Goal: Information Seeking & Learning: Check status

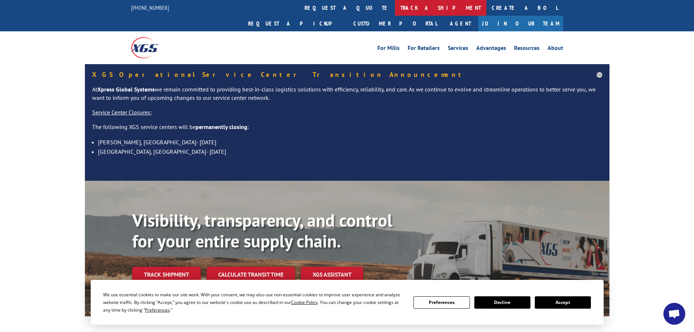
click at [395, 10] on link "track a shipment" at bounding box center [440, 8] width 91 height 16
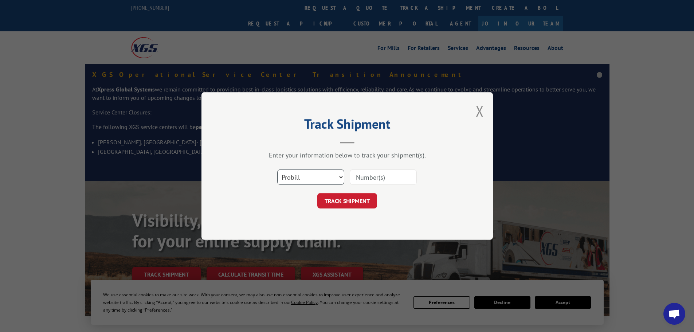
drag, startPoint x: 307, startPoint y: 176, endPoint x: 304, endPoint y: 169, distance: 7.4
click at [307, 176] on select "Select category... Probill BOL PO" at bounding box center [310, 176] width 67 height 15
select select "bol"
click at [277, 169] on select "Select category... Probill BOL PO" at bounding box center [310, 176] width 67 height 15
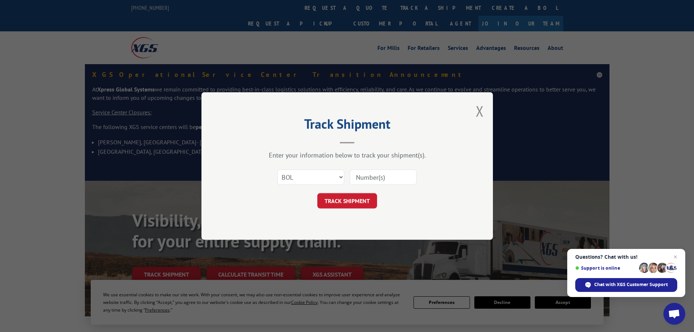
click at [369, 175] on input at bounding box center [383, 176] width 67 height 15
paste input "5120850"
type input "5120850"
click at [357, 208] on button "TRACK SHIPMENT" at bounding box center [347, 200] width 60 height 15
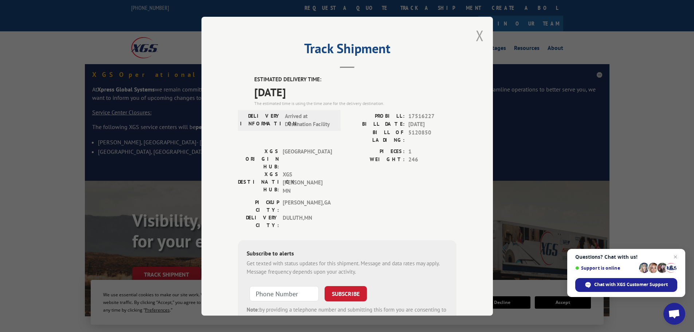
click at [476, 37] on button "Close modal" at bounding box center [480, 35] width 8 height 19
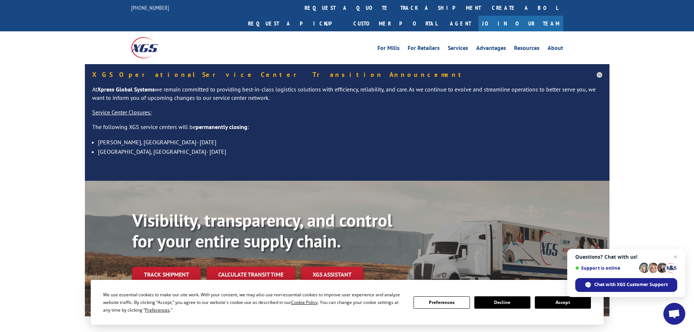
drag, startPoint x: 313, startPoint y: 8, endPoint x: 312, endPoint y: 24, distance: 16.4
click at [395, 8] on link "track a shipment" at bounding box center [440, 8] width 91 height 16
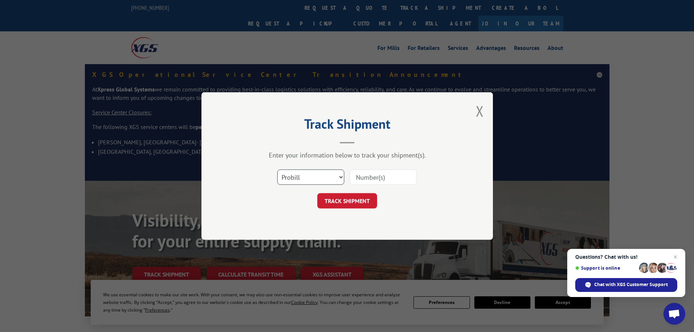
click at [300, 182] on select "Select category... Probill BOL PO" at bounding box center [310, 176] width 67 height 15
select select "bol"
click at [277, 169] on select "Select category... Probill BOL PO" at bounding box center [310, 176] width 67 height 15
click at [360, 185] on div at bounding box center [383, 177] width 67 height 17
click at [360, 181] on input at bounding box center [383, 176] width 67 height 15
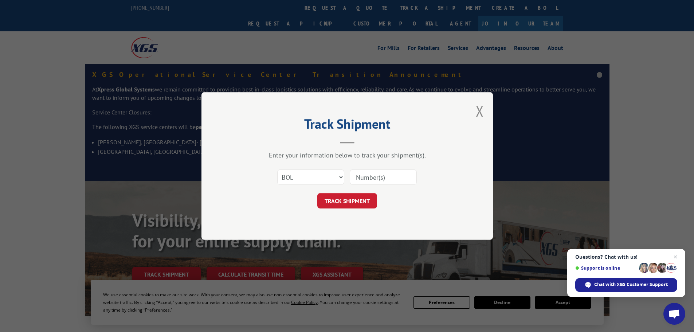
paste input "6009814"
type input "6009814"
click at [348, 200] on button "TRACK SHIPMENT" at bounding box center [347, 200] width 60 height 15
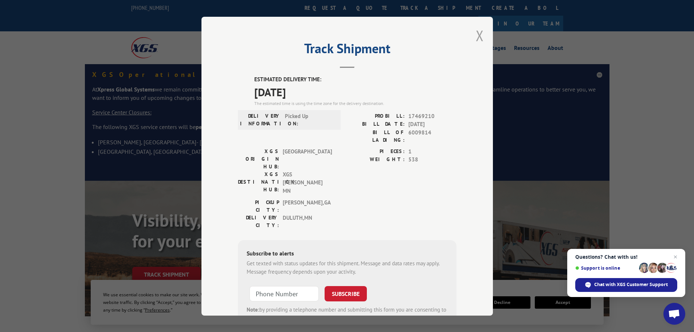
click at [476, 35] on button "Close modal" at bounding box center [480, 35] width 8 height 19
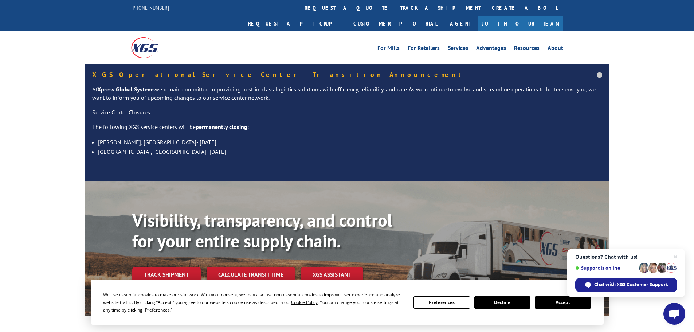
drag, startPoint x: 341, startPoint y: 8, endPoint x: 341, endPoint y: 20, distance: 12.4
click at [395, 8] on link "track a shipment" at bounding box center [440, 8] width 91 height 16
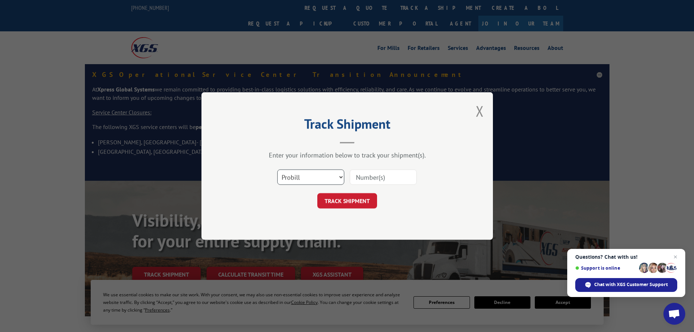
click at [323, 179] on select "Select category... Probill BOL PO" at bounding box center [310, 176] width 67 height 15
select select "bol"
click at [277, 169] on select "Select category... Probill BOL PO" at bounding box center [310, 176] width 67 height 15
click at [375, 184] on input at bounding box center [383, 176] width 67 height 15
paste input "6010030"
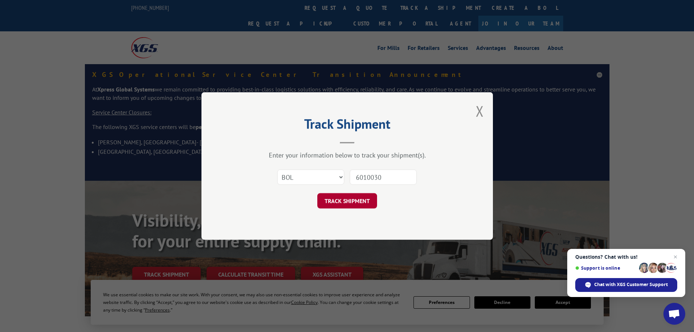
type input "6010030"
click at [352, 205] on button "TRACK SHIPMENT" at bounding box center [347, 200] width 60 height 15
